Goal: Task Accomplishment & Management: Complete application form

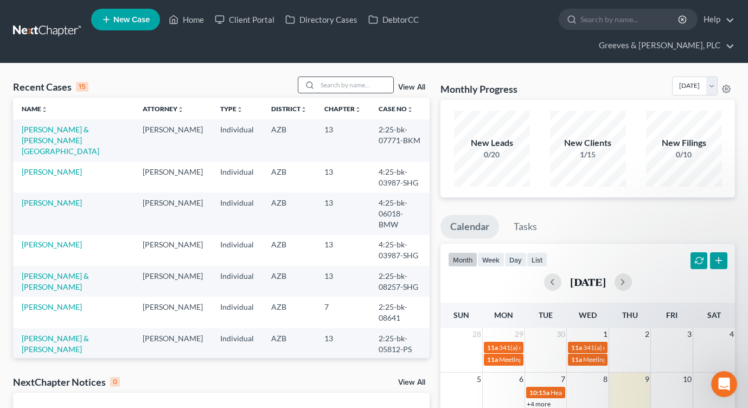
click at [341, 77] on input "search" at bounding box center [355, 85] width 76 height 16
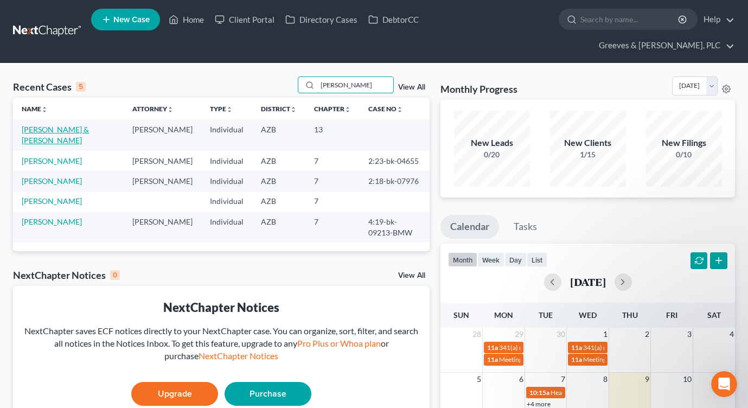
type input "davis"
click at [81, 125] on link "[PERSON_NAME] & [PERSON_NAME]" at bounding box center [55, 135] width 67 height 20
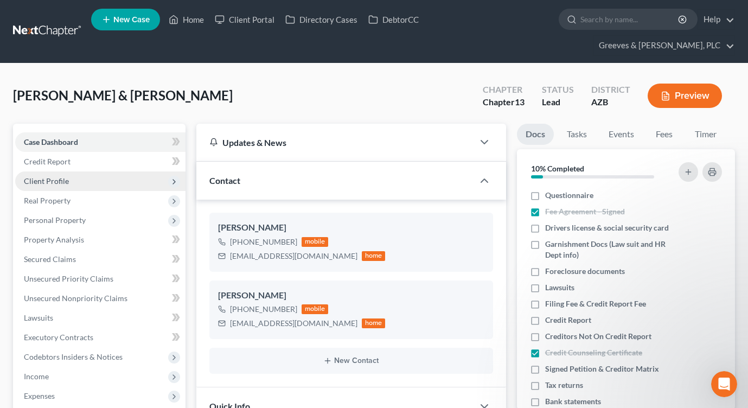
click at [123, 171] on span "Client Profile" at bounding box center [100, 181] width 170 height 20
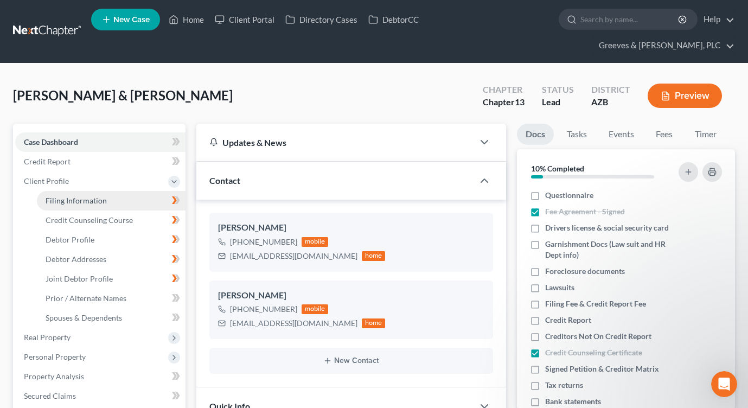
click at [125, 191] on link "Filing Information" at bounding box center [111, 201] width 149 height 20
select select "1"
select select "3"
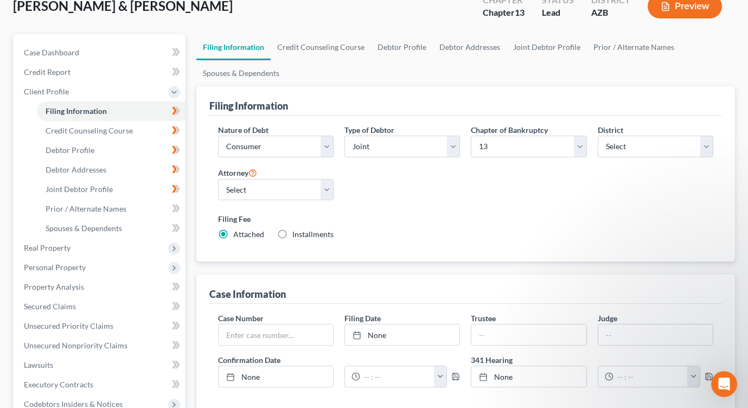
scroll to position [87, 0]
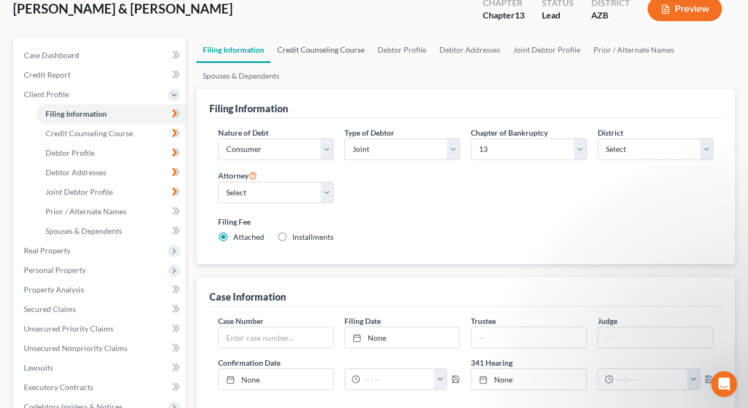
click at [341, 37] on link "Credit Counseling Course" at bounding box center [321, 50] width 100 height 26
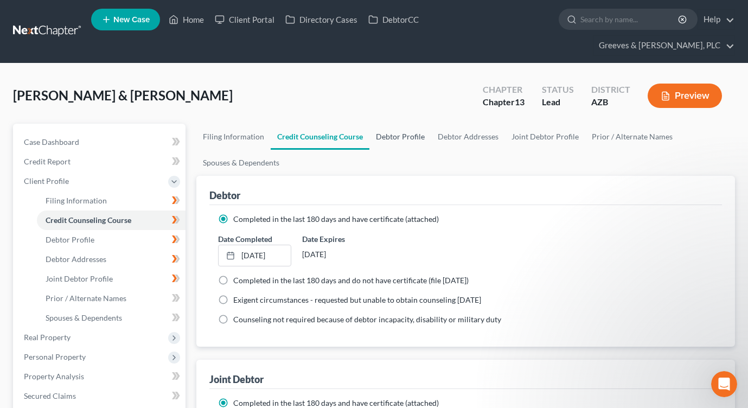
click at [404, 124] on link "Debtor Profile" at bounding box center [400, 137] width 62 height 26
select select "1"
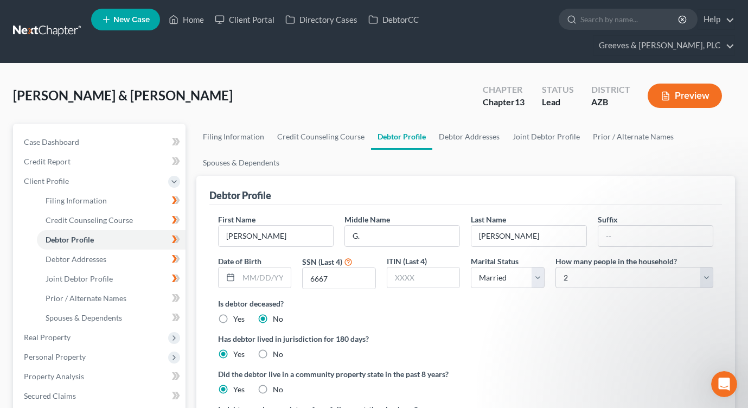
click at [409, 313] on ng-include "First Name Floyd Middle Name G. Last Name Davis Suffix Date of Birth SSN (Last …" at bounding box center [465, 326] width 495 height 225
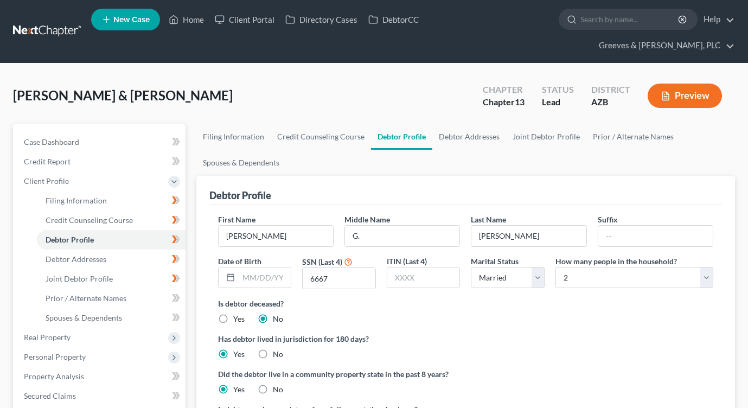
select select "1"
